Goal: Check status: Check status

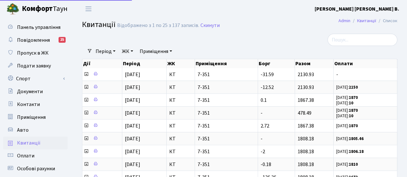
select select "25"
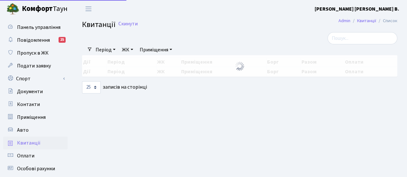
select select "25"
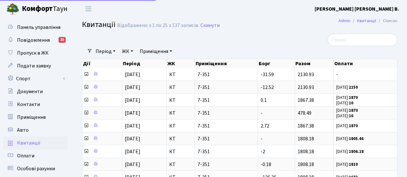
select select "25"
click at [41, 144] on link "Квитанції" at bounding box center [35, 143] width 64 height 13
select select "25"
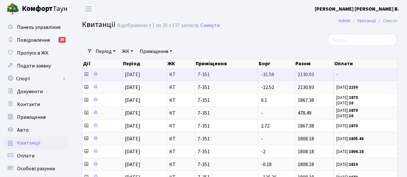
click at [87, 74] on icon at bounding box center [86, 74] width 5 height 5
